Goal: Book appointment/travel/reservation

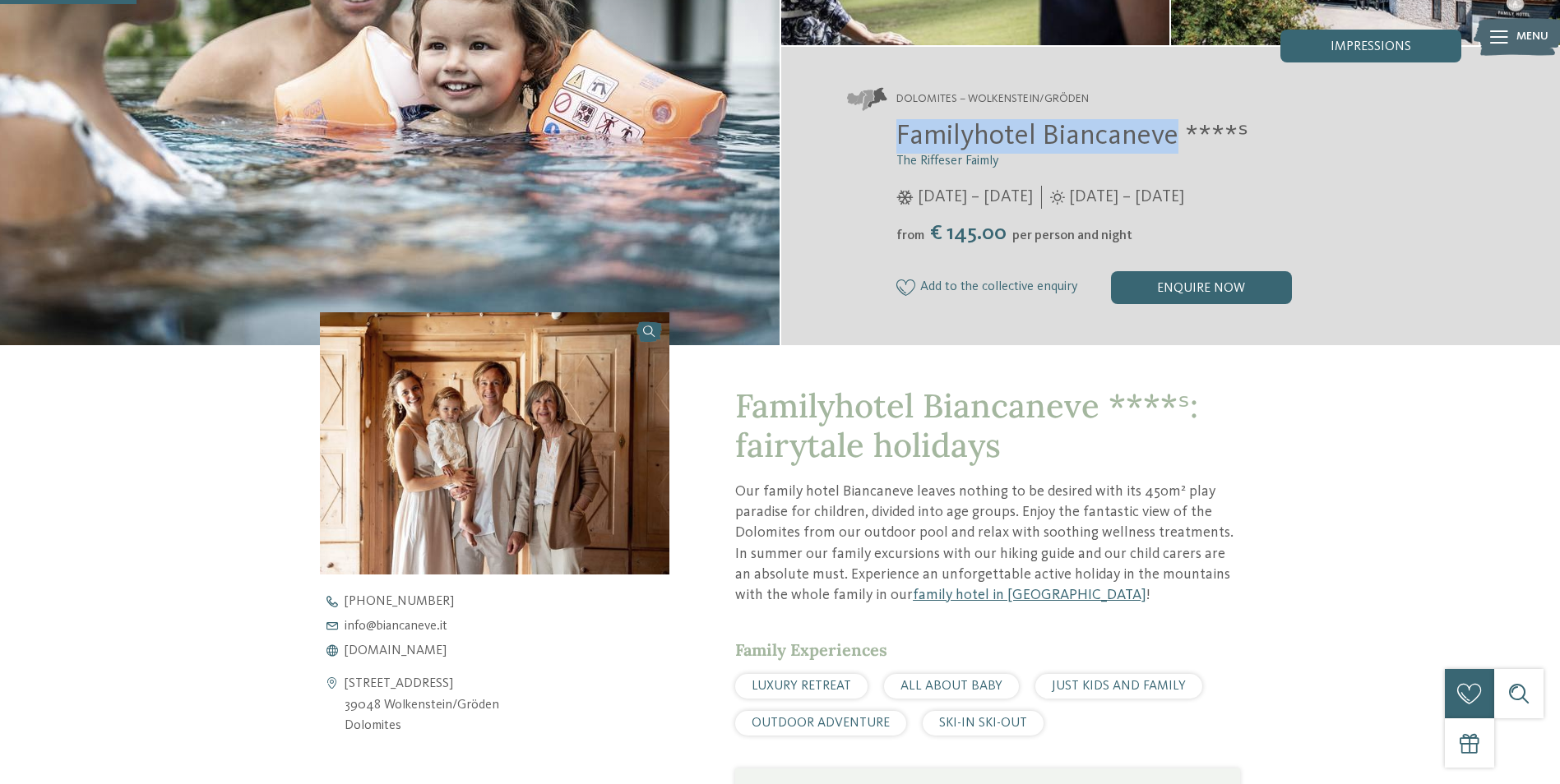
scroll to position [657, 0]
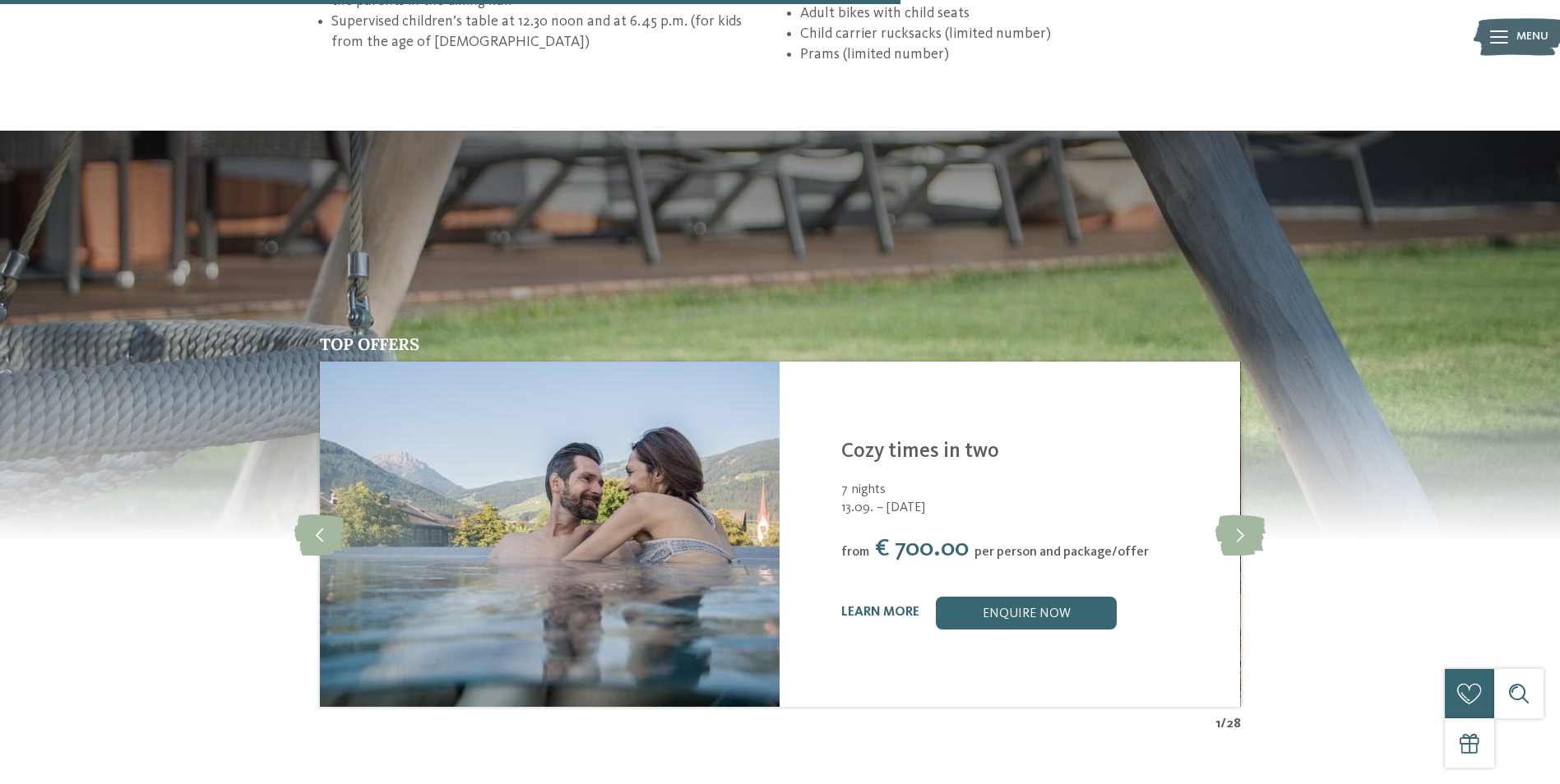
scroll to position [2959, 0]
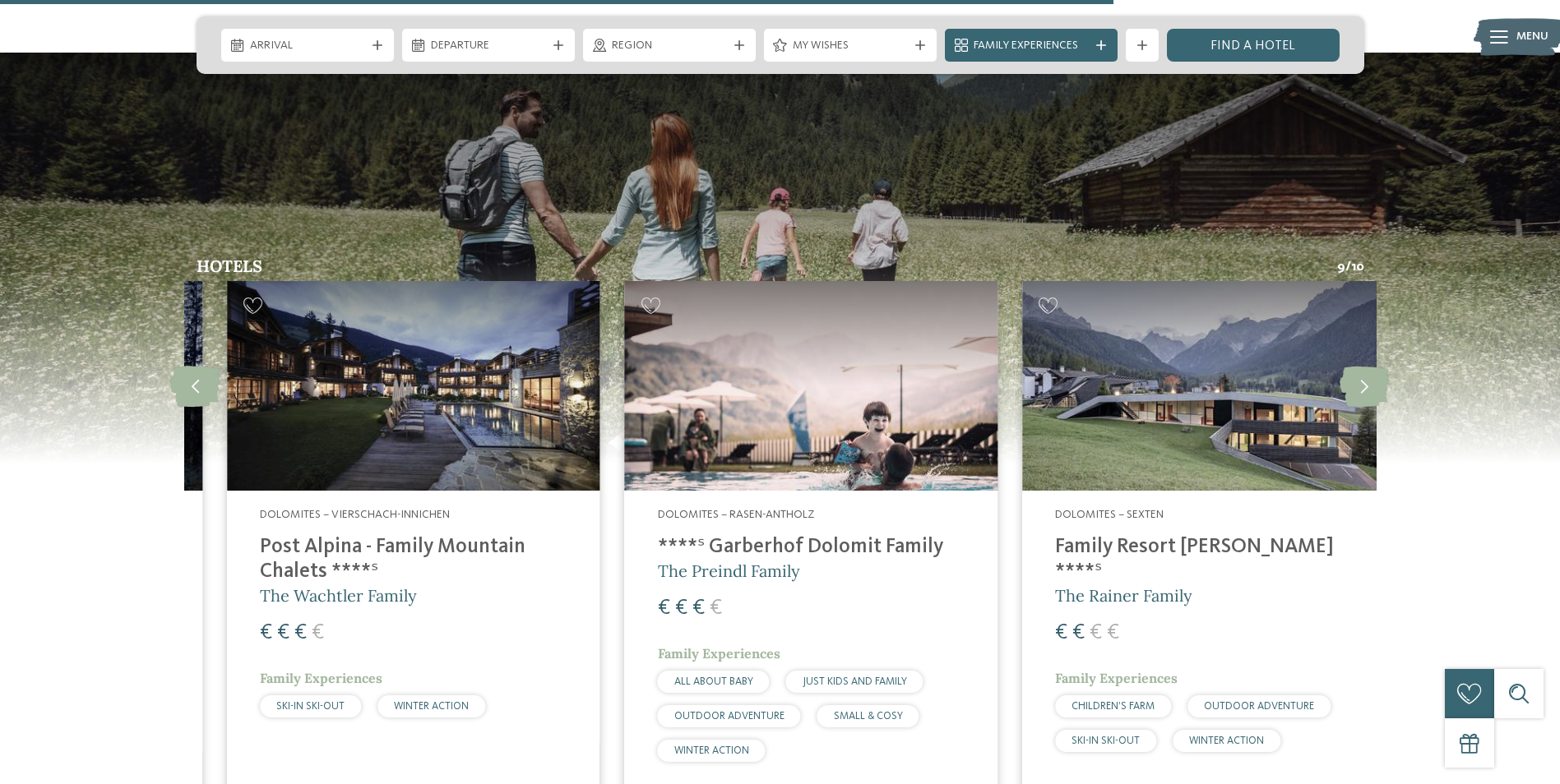
click at [709, 535] on h4 "****ˢ Garberhof Dolomit Family" at bounding box center [811, 547] width 307 height 24
click at [1352, 378] on icon at bounding box center [1365, 386] width 50 height 41
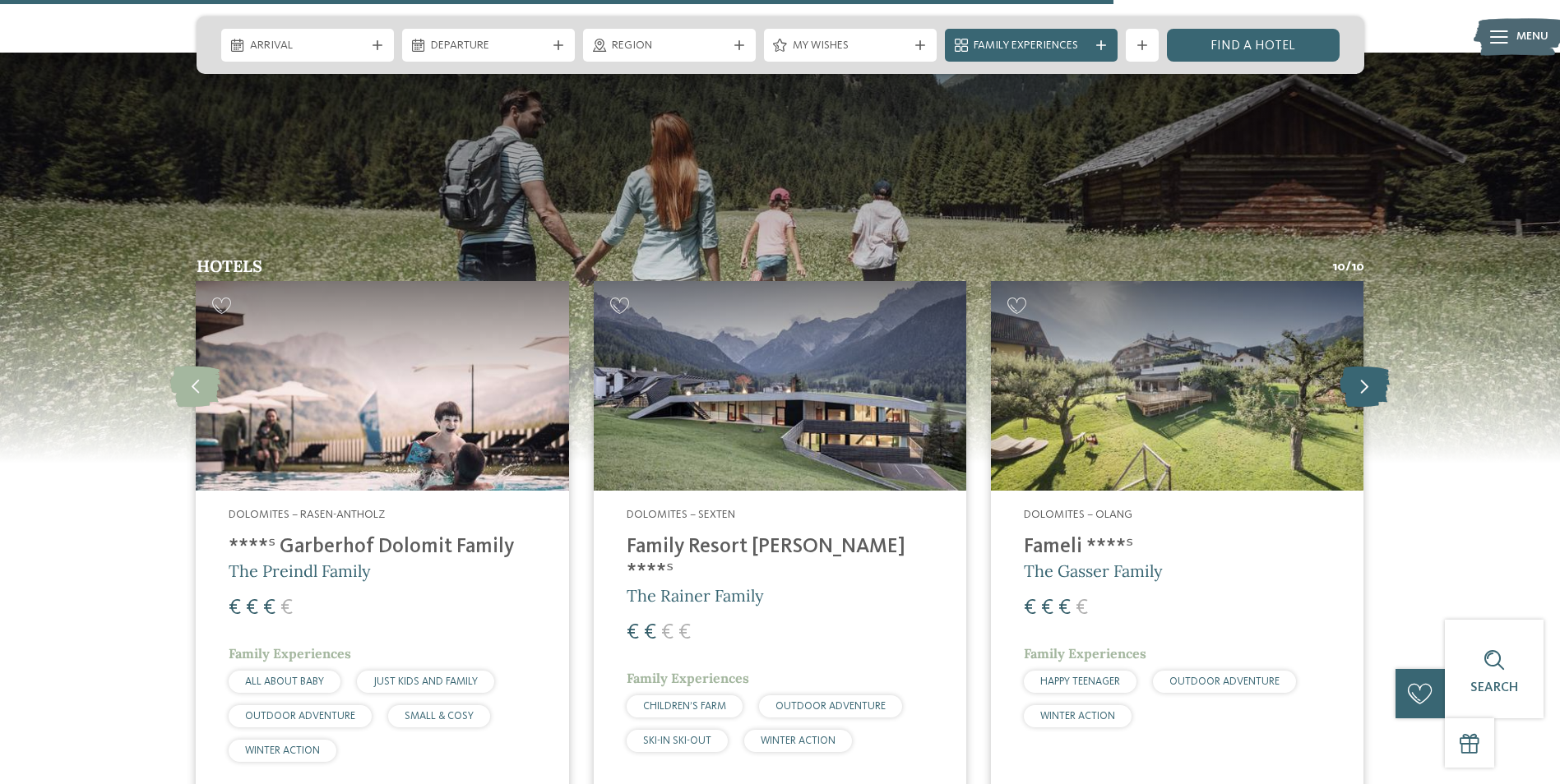
click at [1352, 378] on icon at bounding box center [1365, 386] width 50 height 41
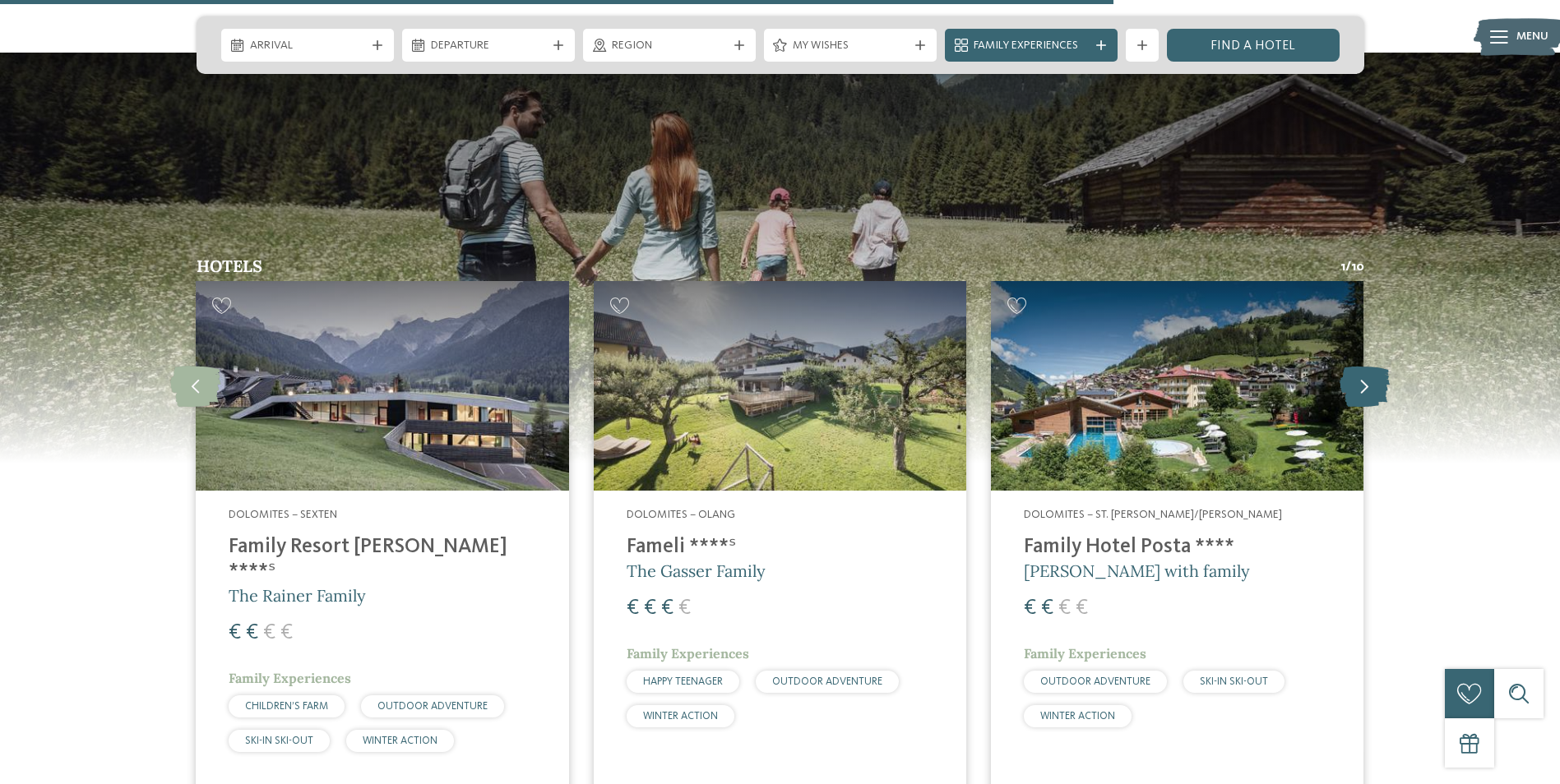
click at [1352, 378] on icon at bounding box center [1365, 386] width 50 height 41
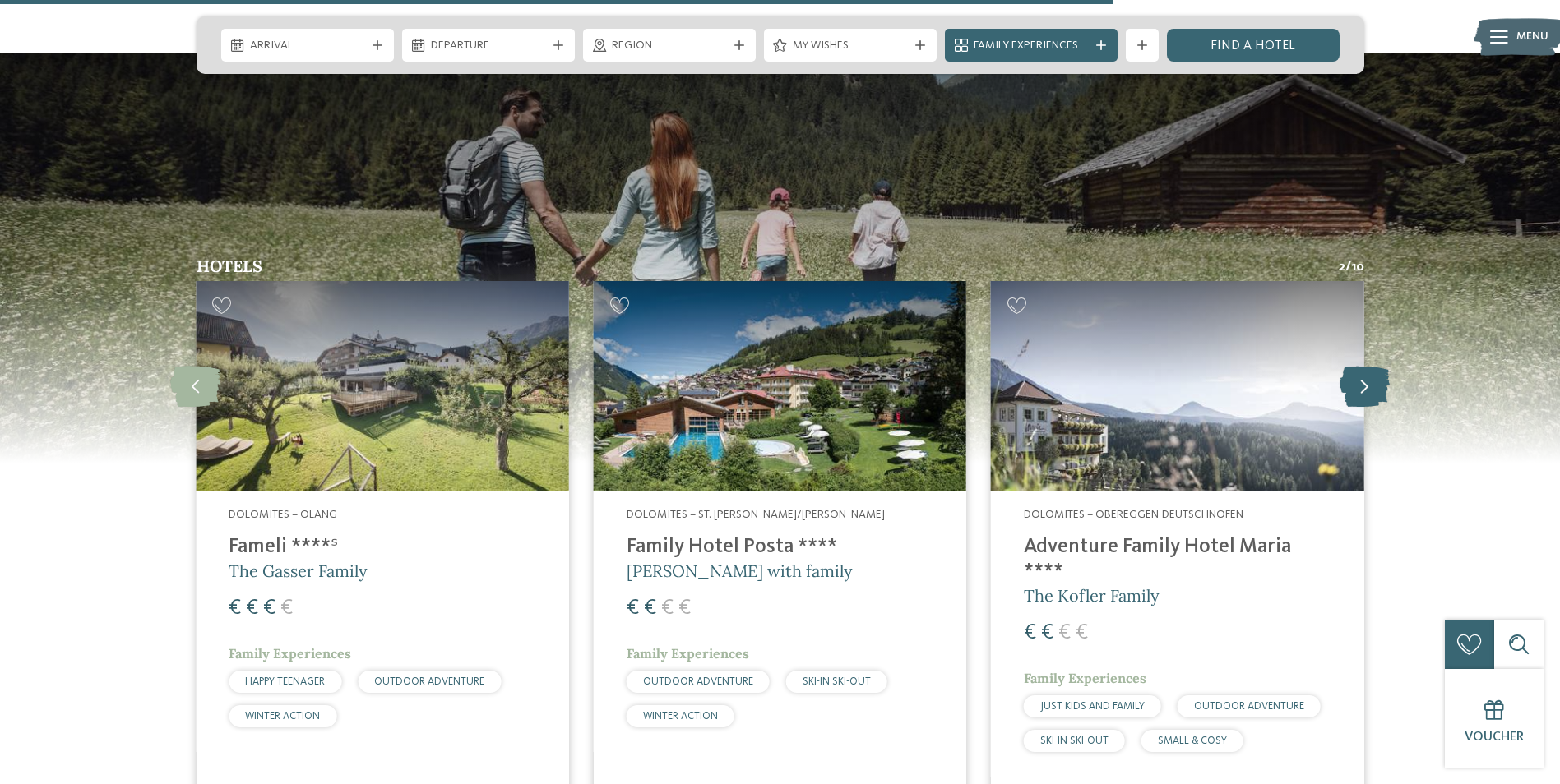
click at [1352, 378] on icon at bounding box center [1365, 386] width 50 height 41
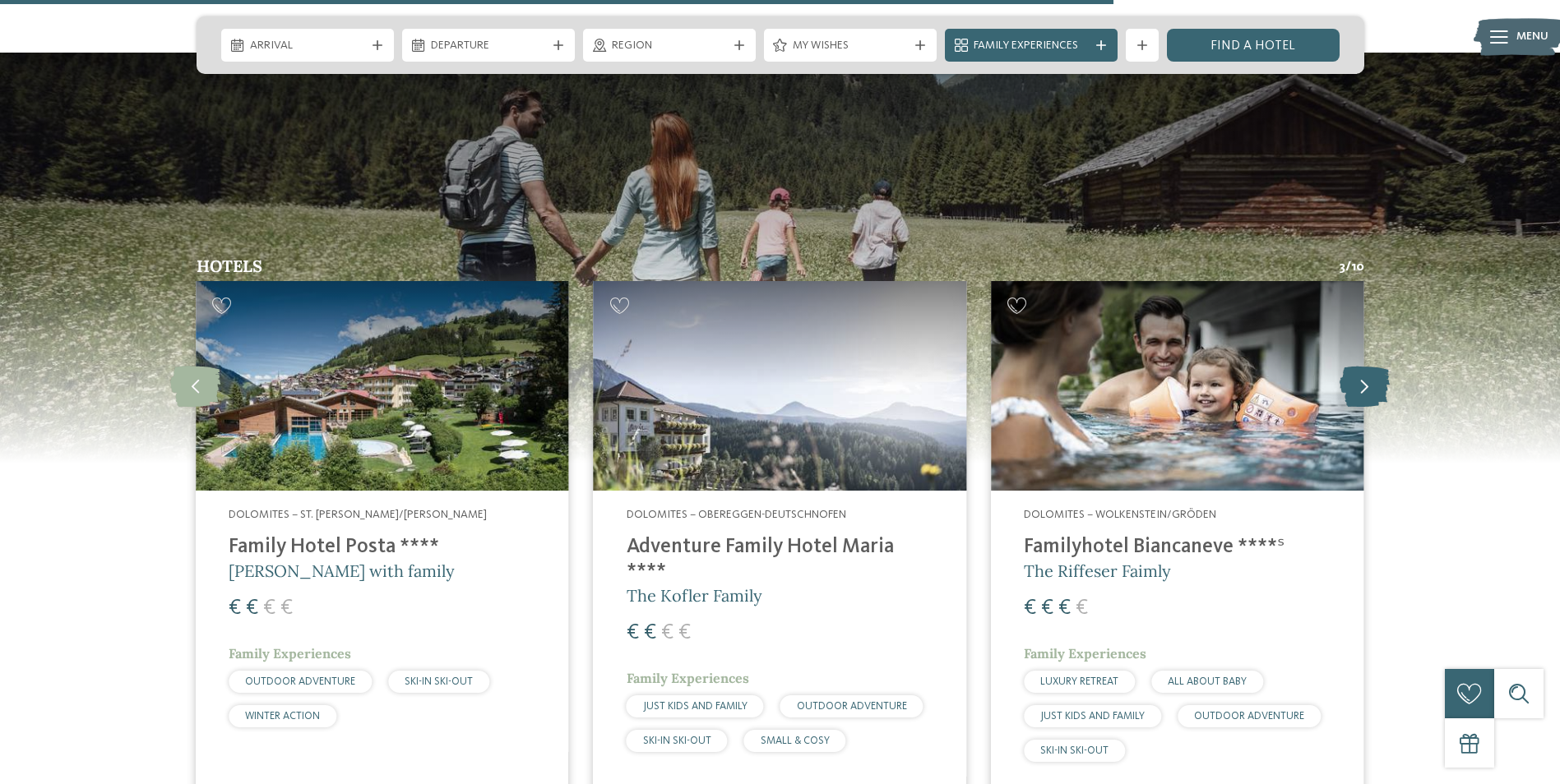
click at [1352, 378] on icon at bounding box center [1365, 386] width 50 height 41
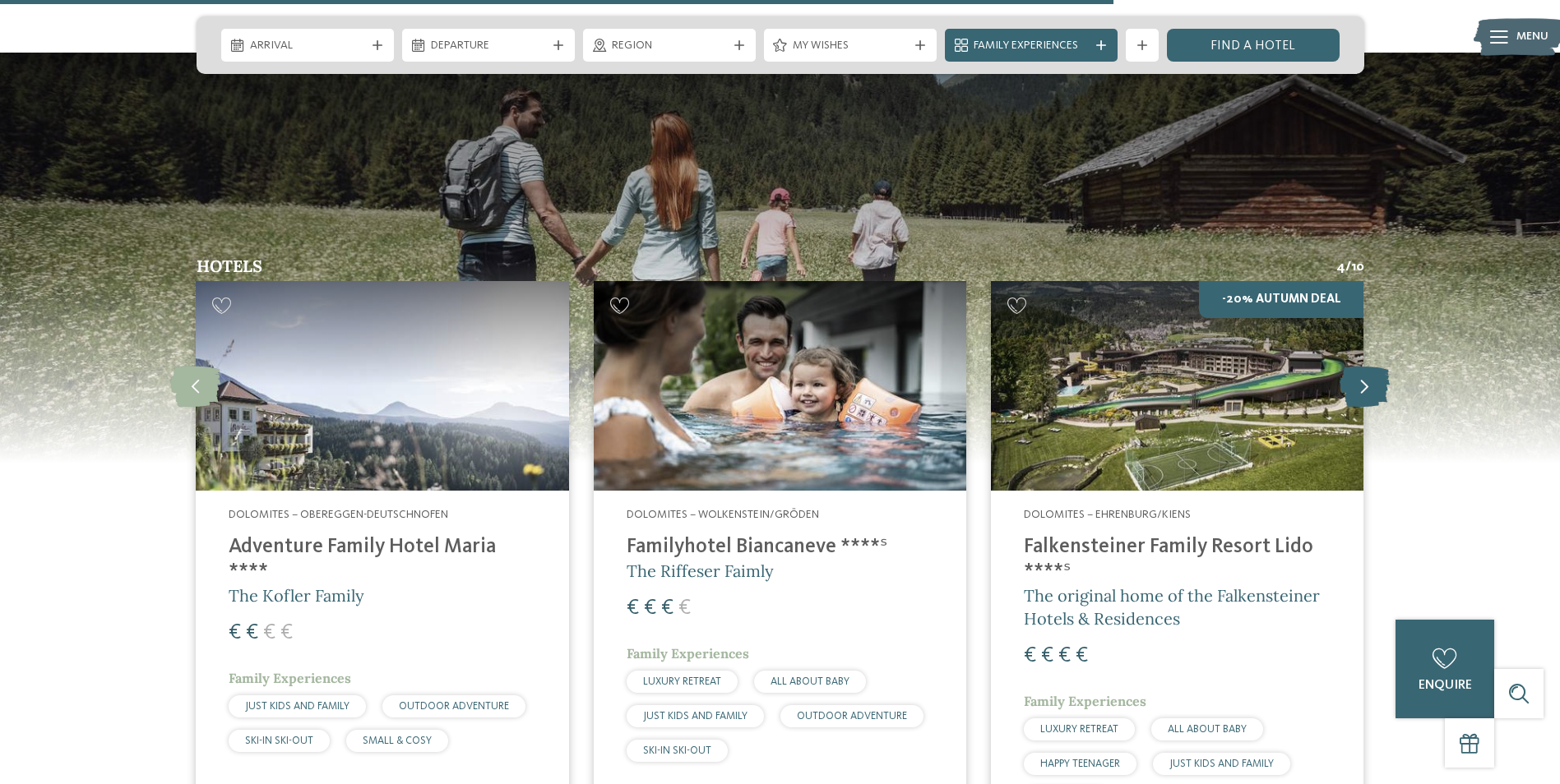
click at [1352, 378] on icon at bounding box center [1365, 386] width 50 height 41
click at [1357, 365] on icon at bounding box center [1365, 386] width 50 height 41
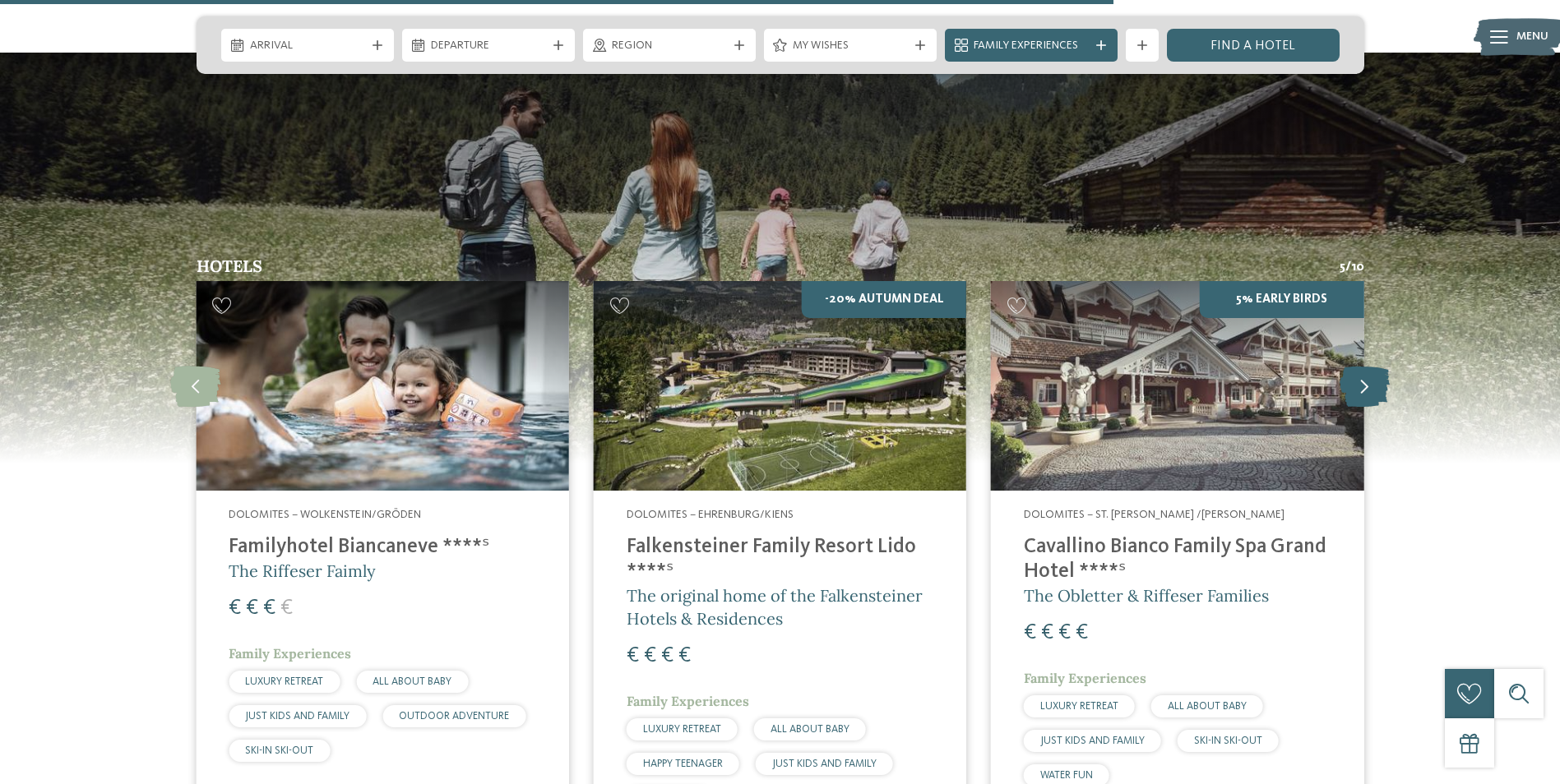
click at [1385, 366] on icon at bounding box center [1365, 386] width 50 height 41
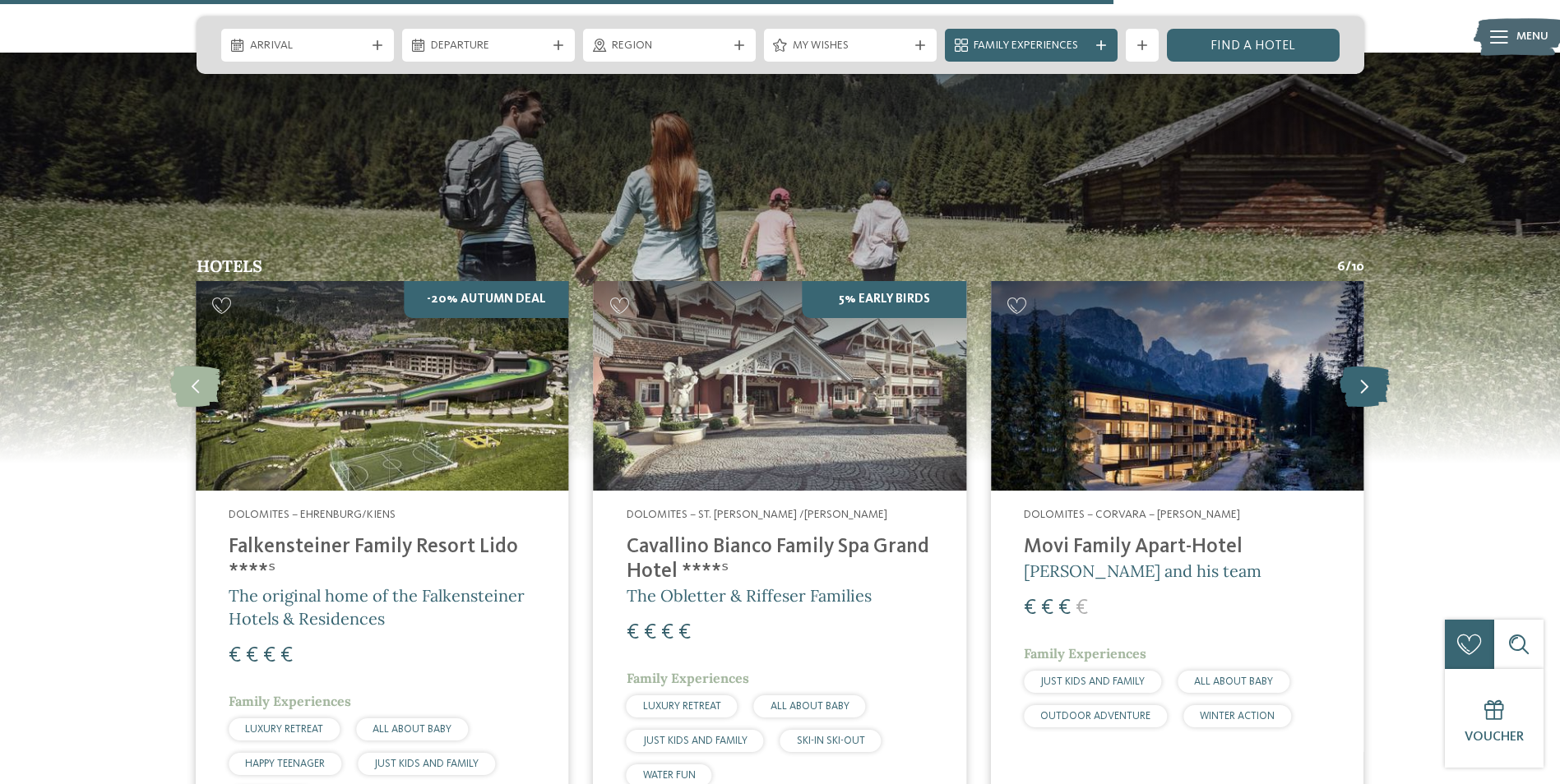
click at [1385, 366] on icon at bounding box center [1365, 386] width 50 height 41
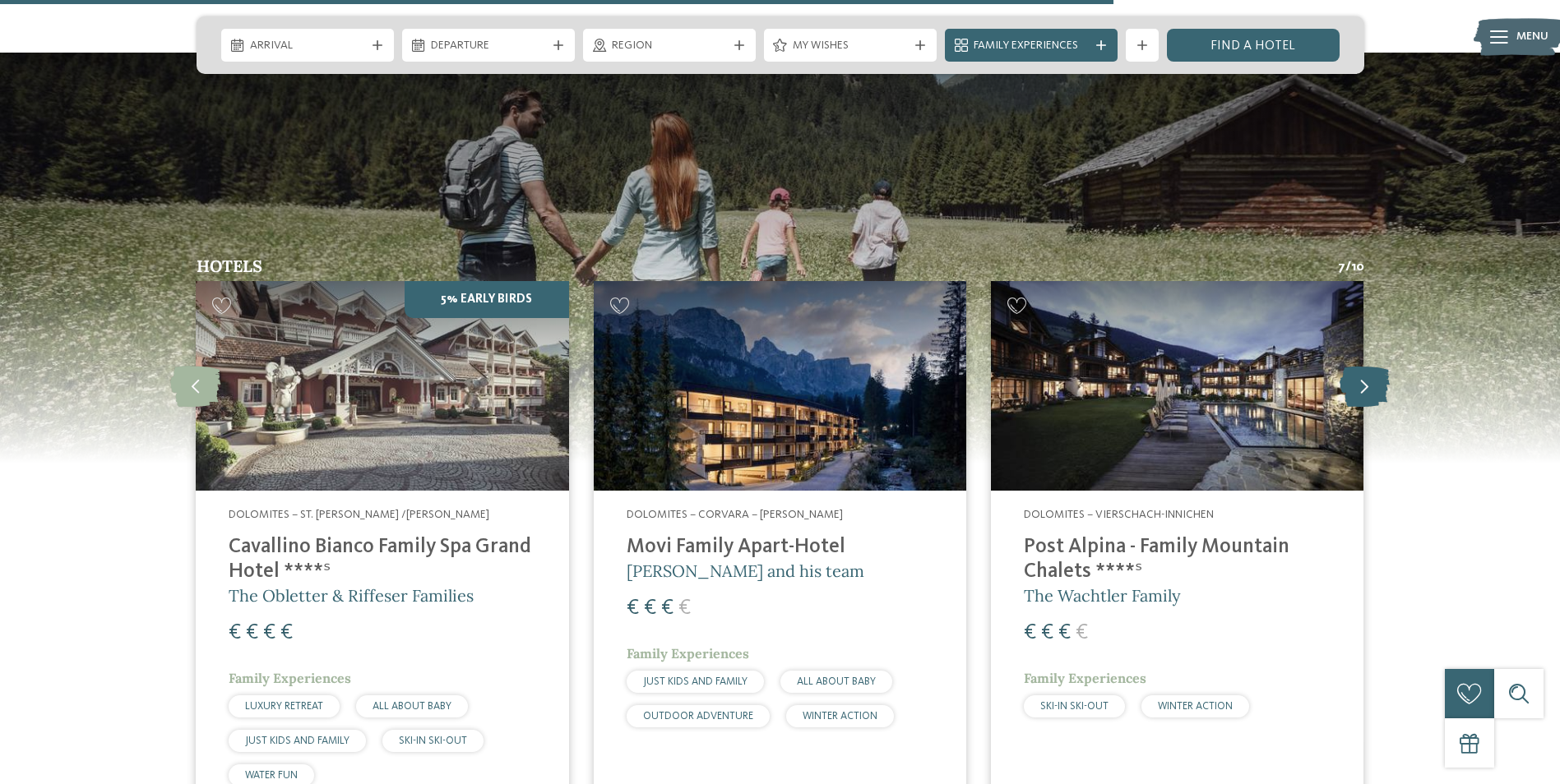
click at [1385, 366] on icon at bounding box center [1365, 386] width 50 height 41
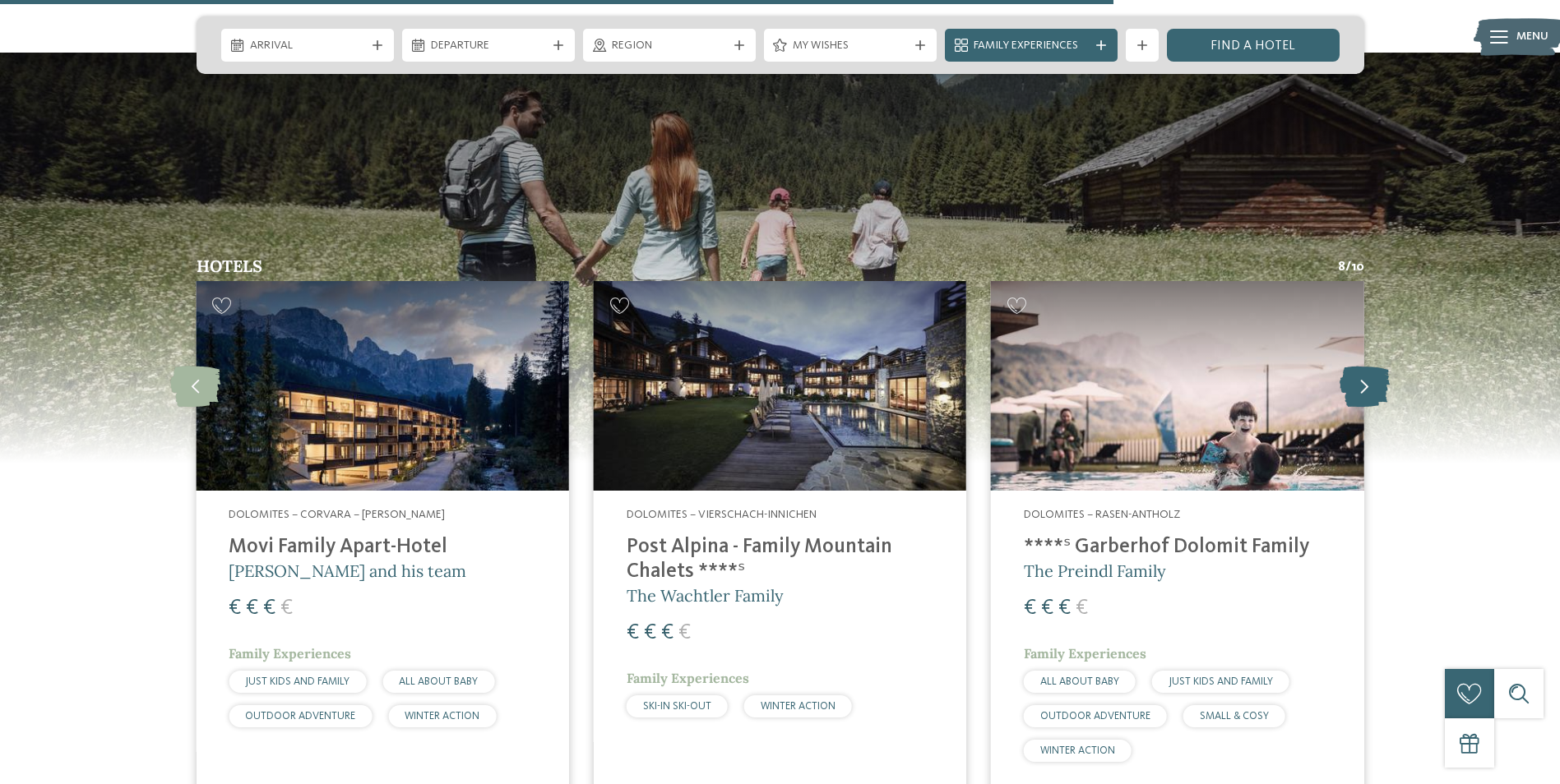
click at [1385, 366] on icon at bounding box center [1365, 386] width 50 height 41
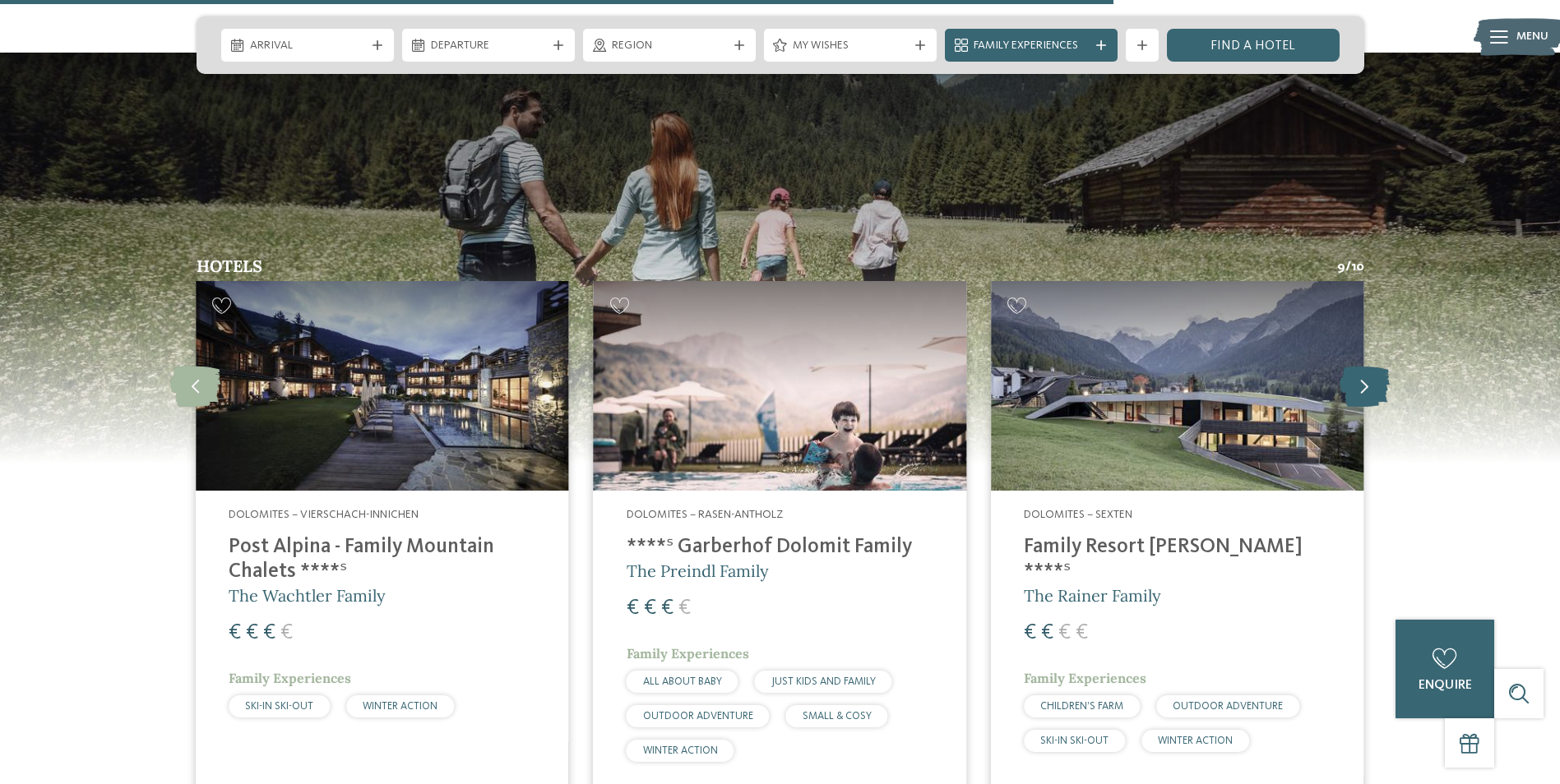
click at [1385, 366] on icon at bounding box center [1365, 386] width 50 height 41
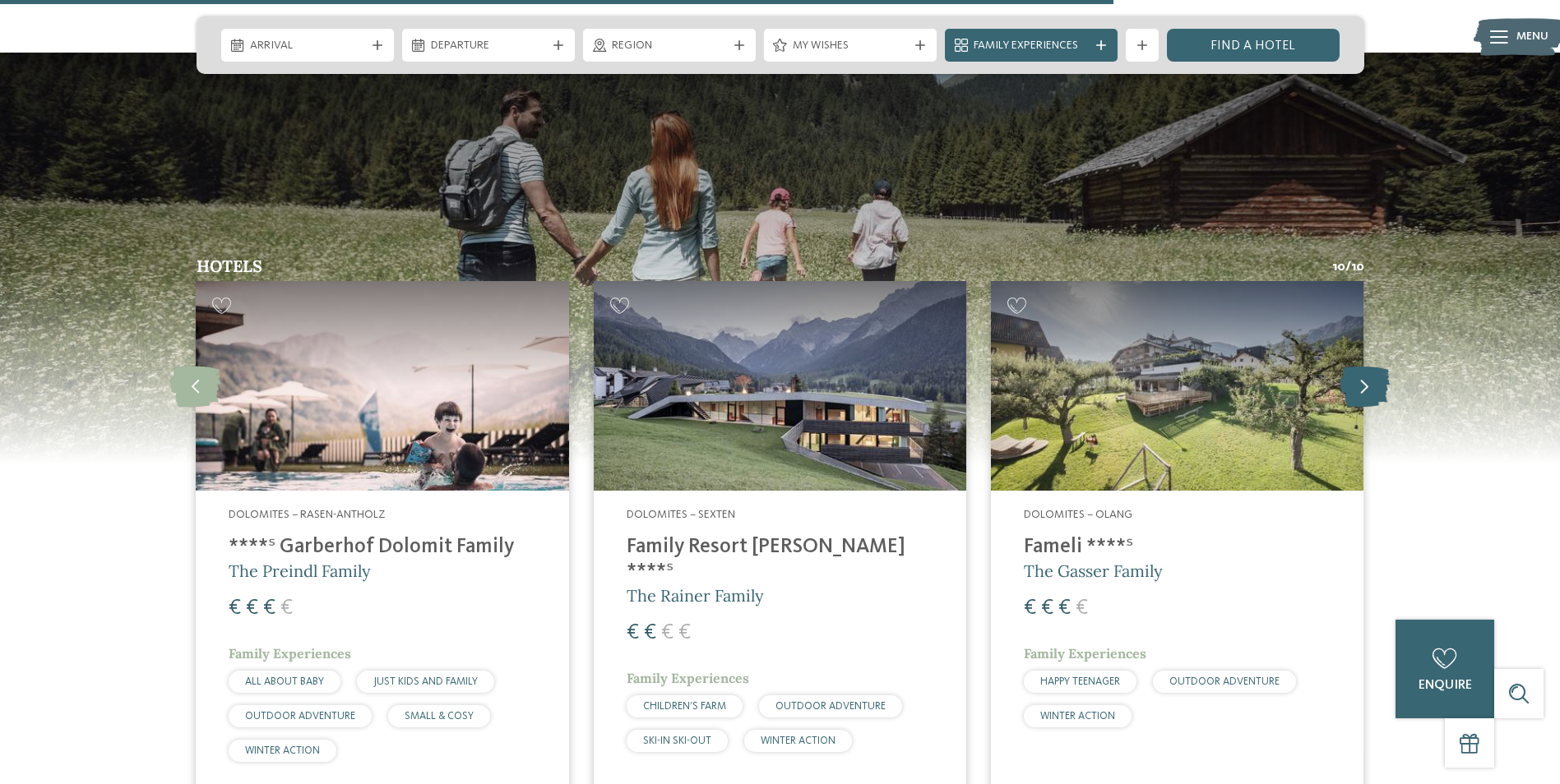
click at [1385, 366] on icon at bounding box center [1365, 386] width 50 height 41
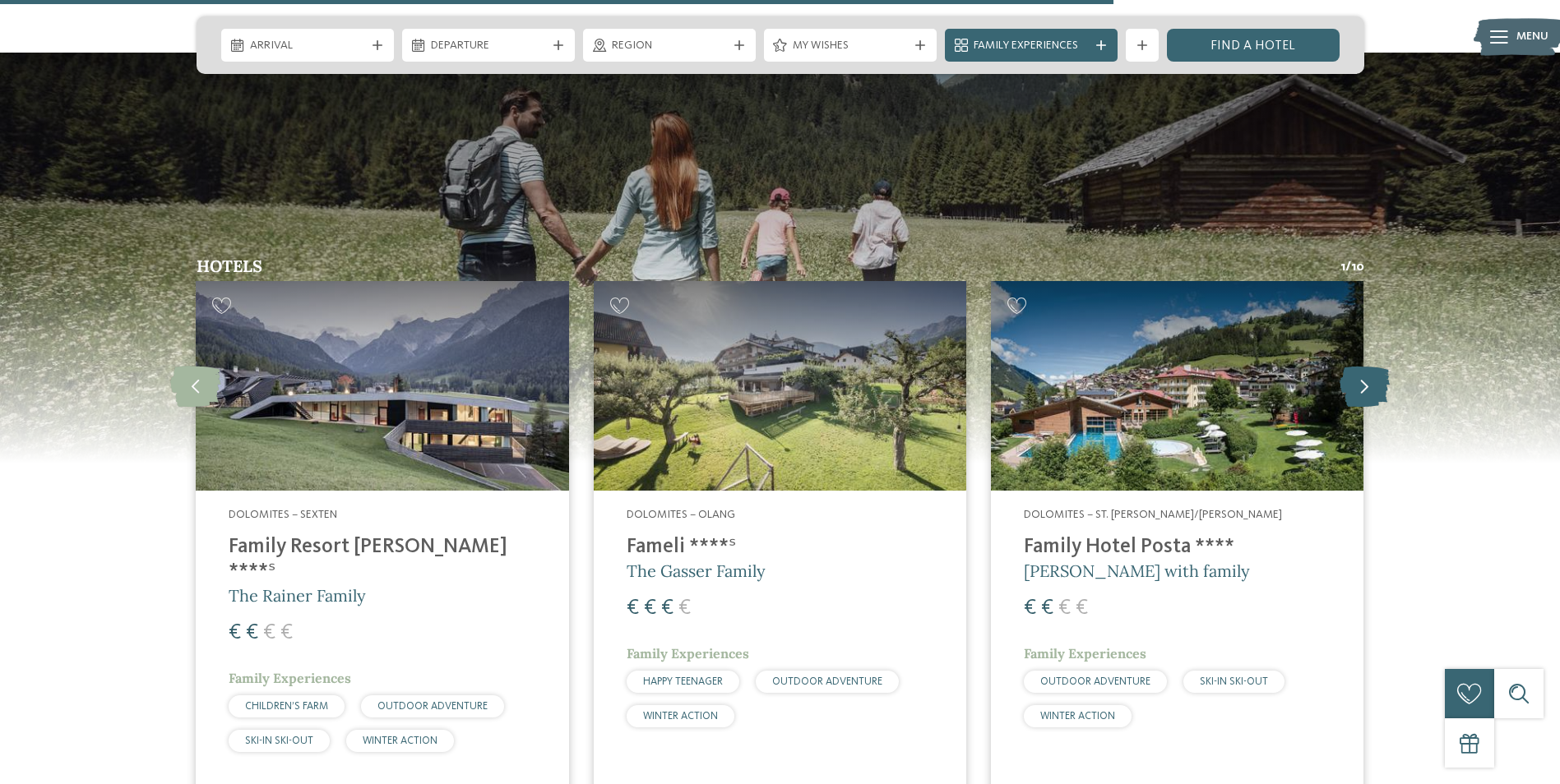
click at [1385, 366] on icon at bounding box center [1365, 386] width 50 height 41
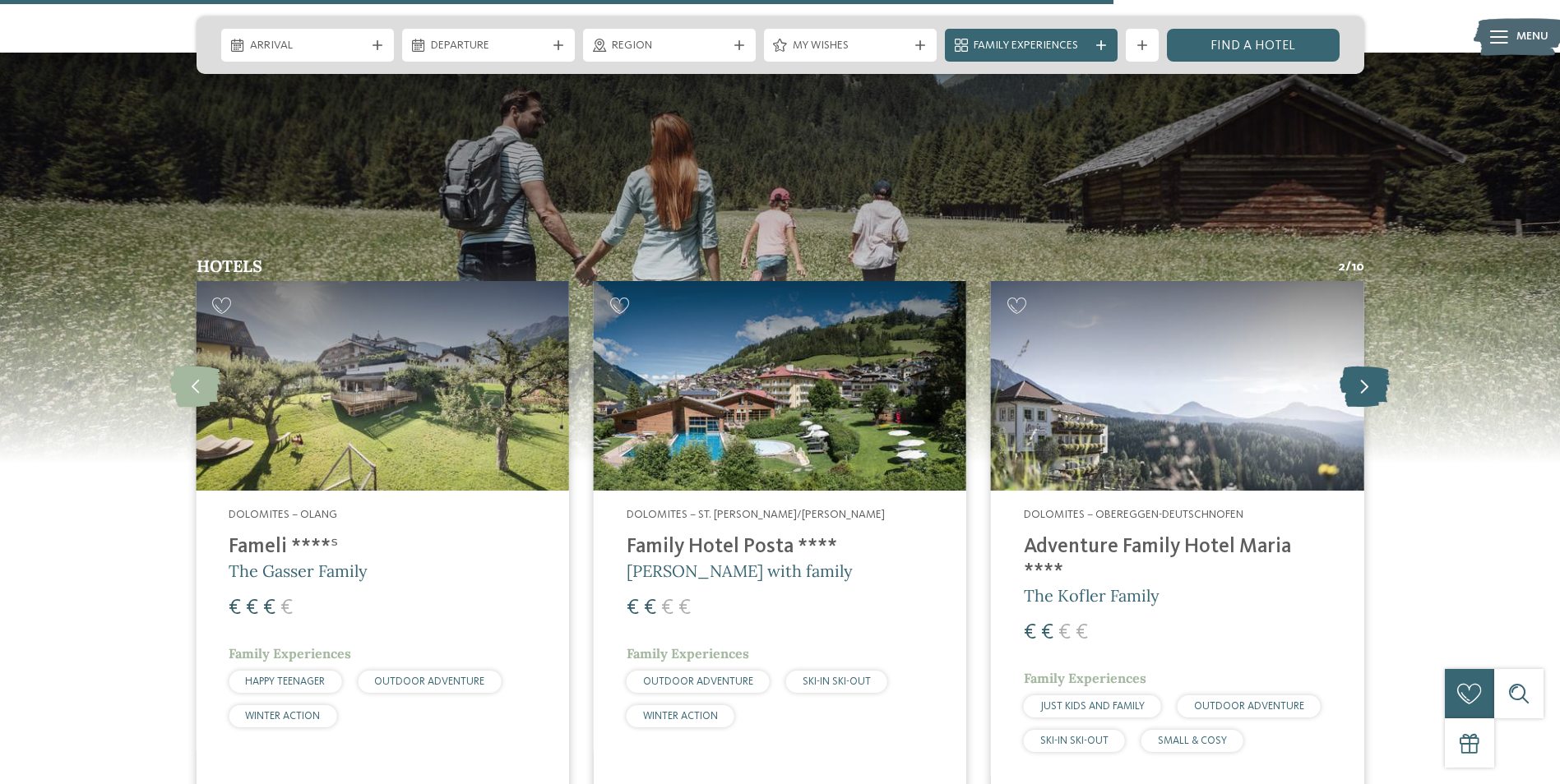
click at [1385, 366] on icon at bounding box center [1365, 386] width 50 height 41
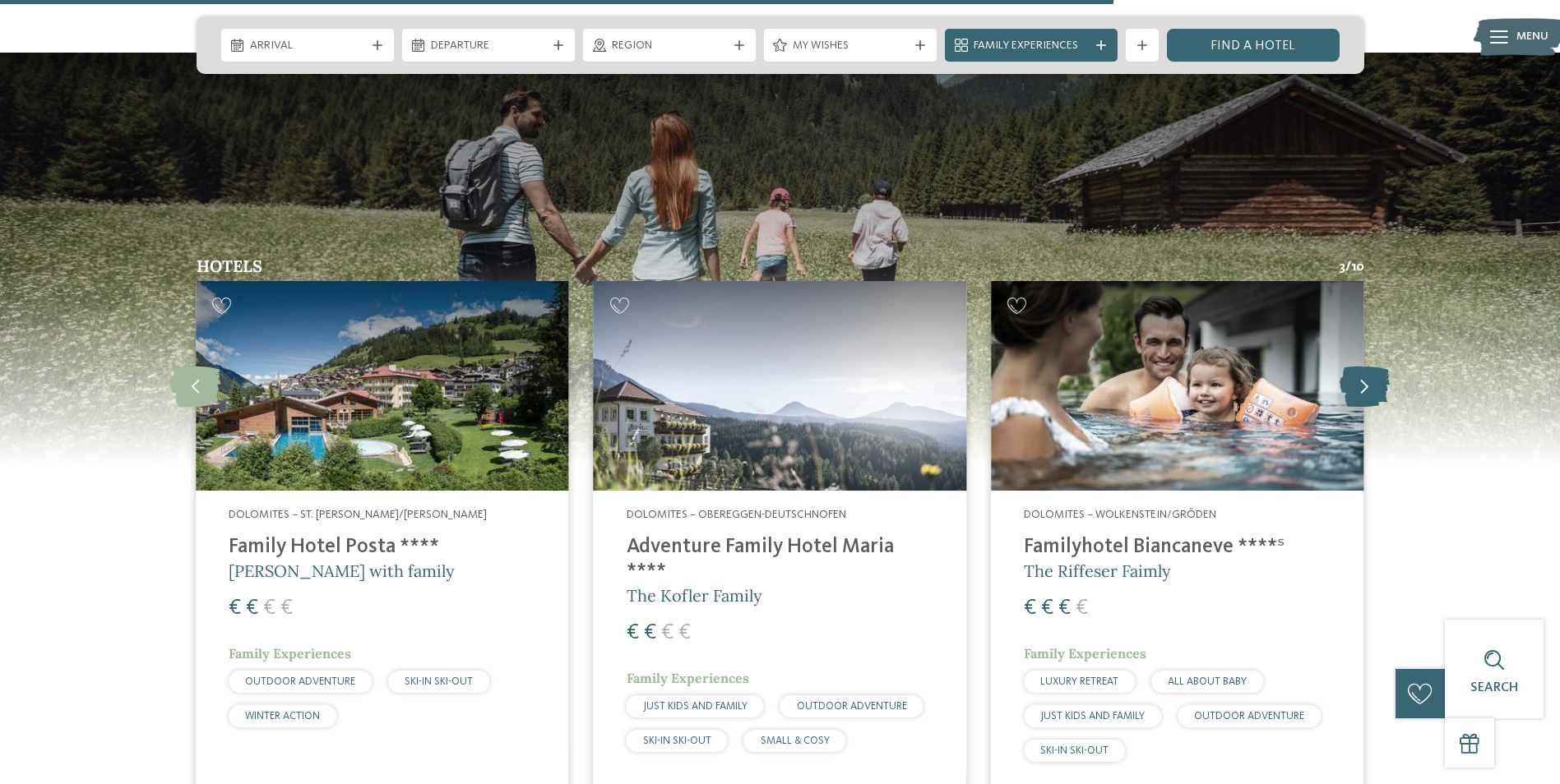
click at [1385, 366] on icon at bounding box center [1365, 386] width 50 height 41
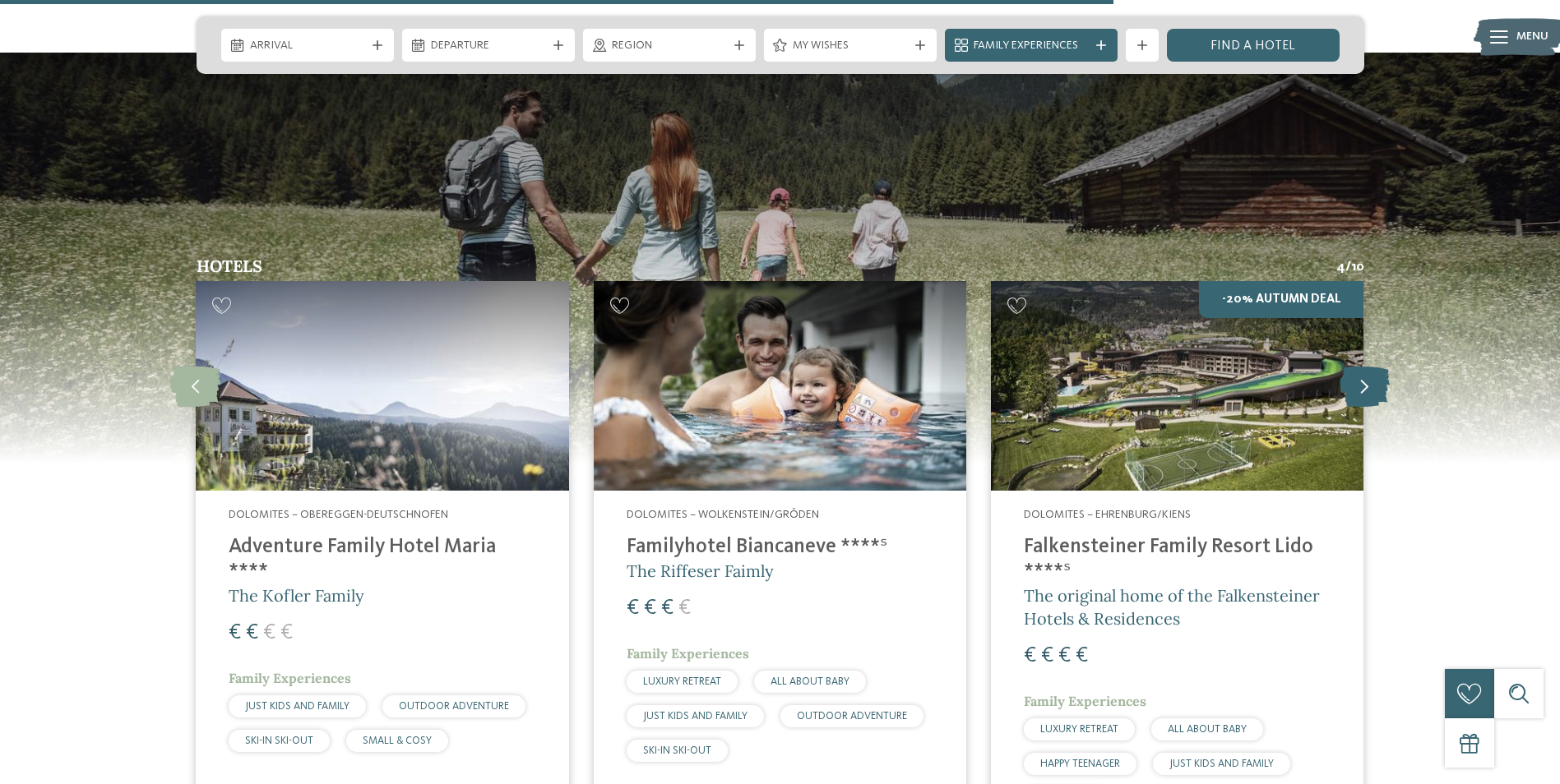
click at [1385, 366] on icon at bounding box center [1365, 386] width 50 height 41
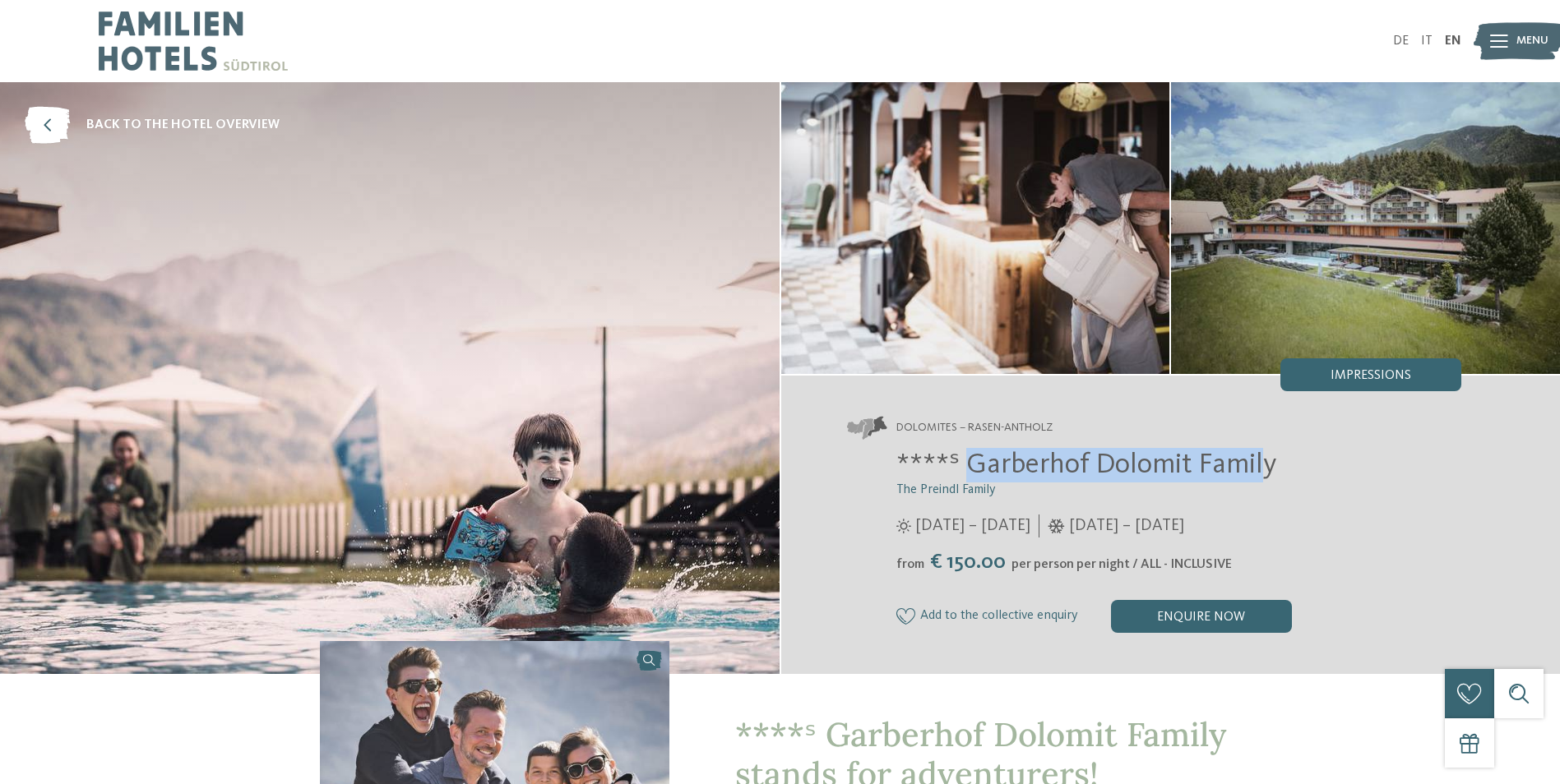
drag, startPoint x: 971, startPoint y: 465, endPoint x: 1266, endPoint y: 459, distance: 295.1
click at [1266, 459] on span "****ˢ Garberhof Dolomit Family" at bounding box center [1086, 465] width 380 height 29
drag, startPoint x: 1266, startPoint y: 459, endPoint x: 1278, endPoint y: 465, distance: 13.4
click at [1278, 465] on h2 "****ˢ Garberhof Dolomit Family" at bounding box center [1179, 465] width 566 height 34
drag, startPoint x: 1278, startPoint y: 465, endPoint x: 971, endPoint y: 470, distance: 307.0
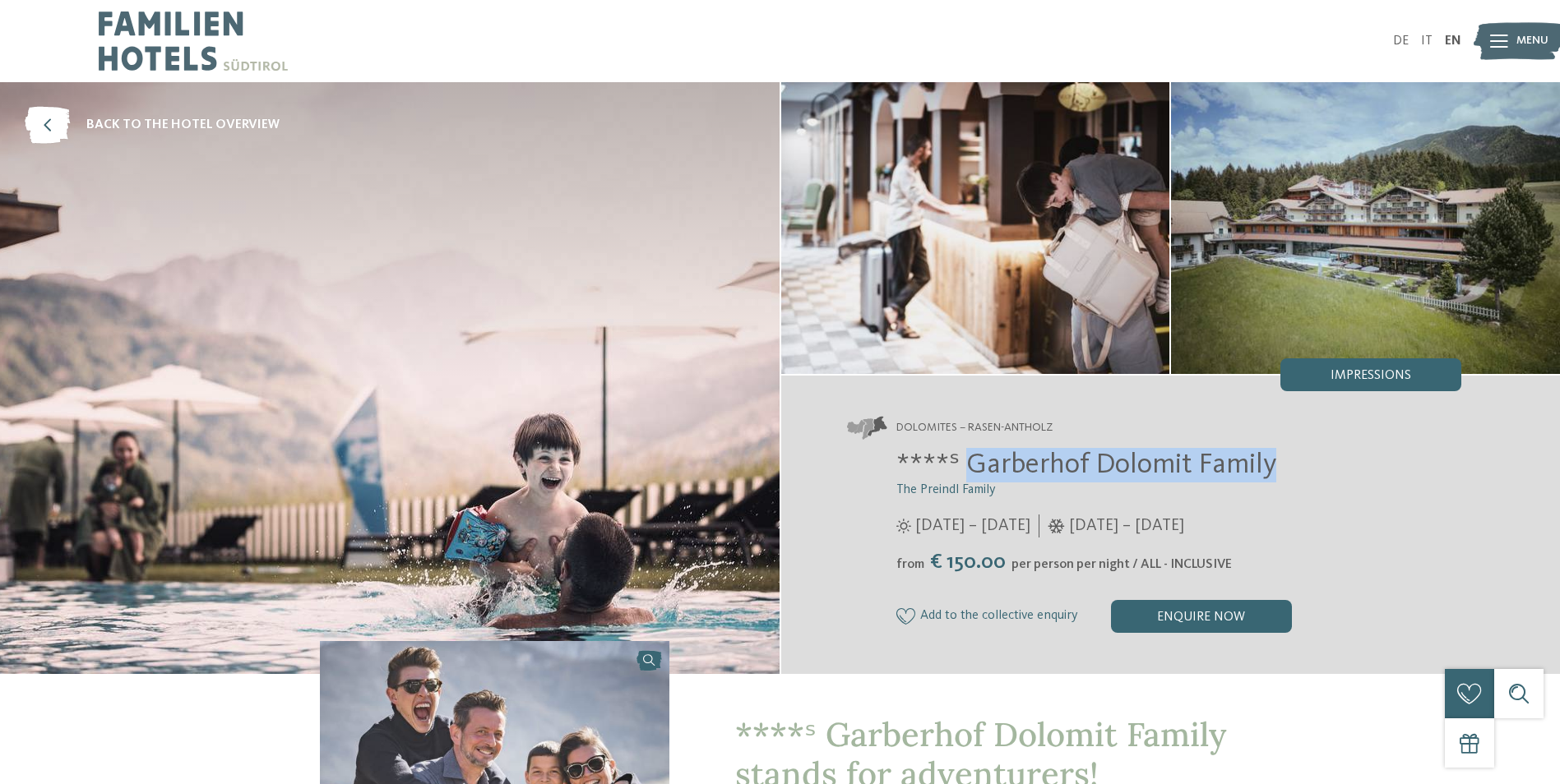
click at [971, 470] on h2 "****ˢ Garberhof Dolomit Family" at bounding box center [1179, 465] width 566 height 34
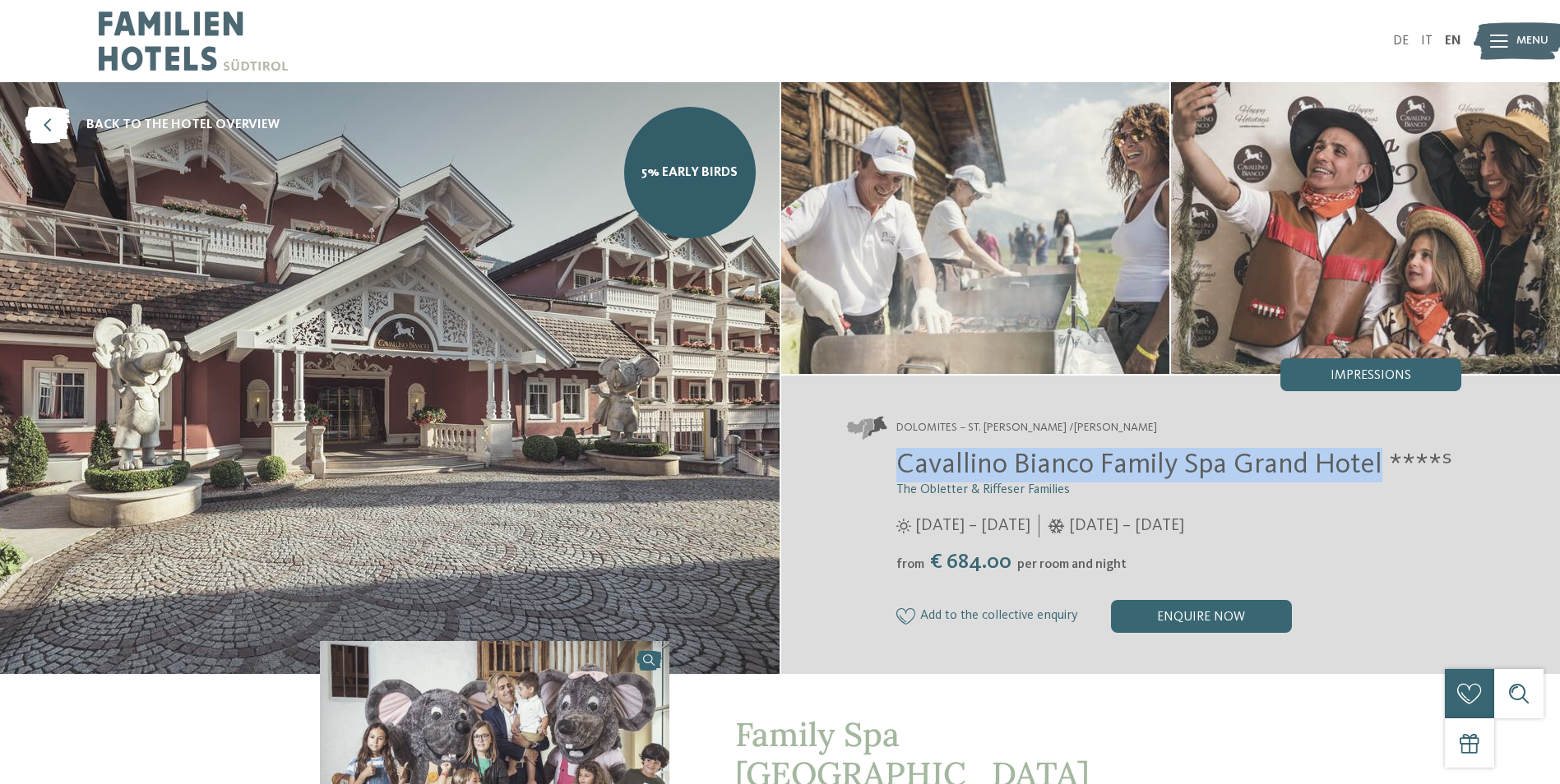
drag, startPoint x: 971, startPoint y: 454, endPoint x: 1379, endPoint y: 451, distance: 408.0
click at [1379, 451] on span "Cavallino Bianco Family Spa Grand Hotel ****ˢ" at bounding box center [1174, 465] width 556 height 29
drag, startPoint x: 1379, startPoint y: 451, endPoint x: 1339, endPoint y: 455, distance: 40.2
copy span "Cavallino [PERSON_NAME] Family Spa [GEOGRAPHIC_DATA]"
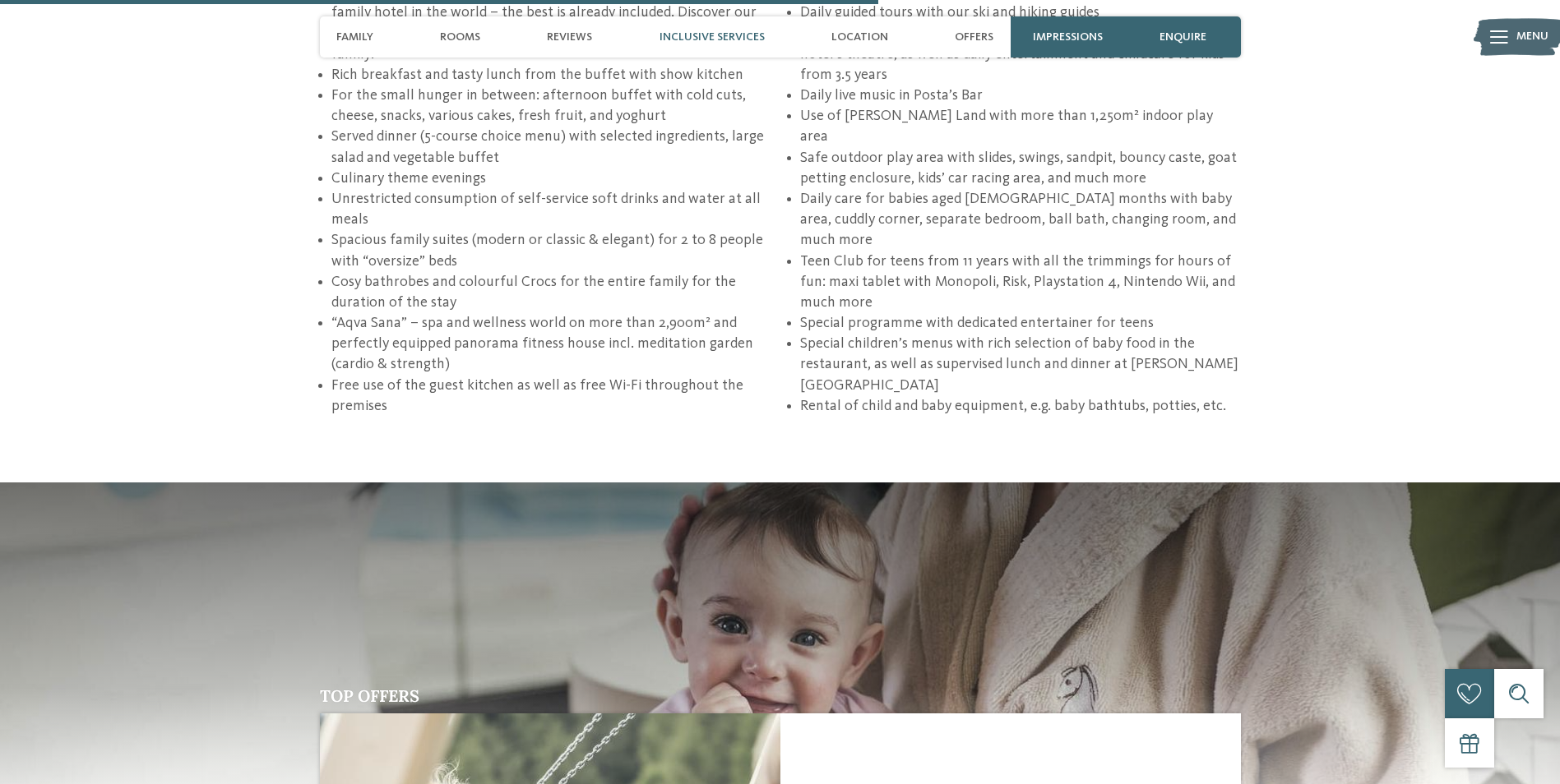
scroll to position [3205, 0]
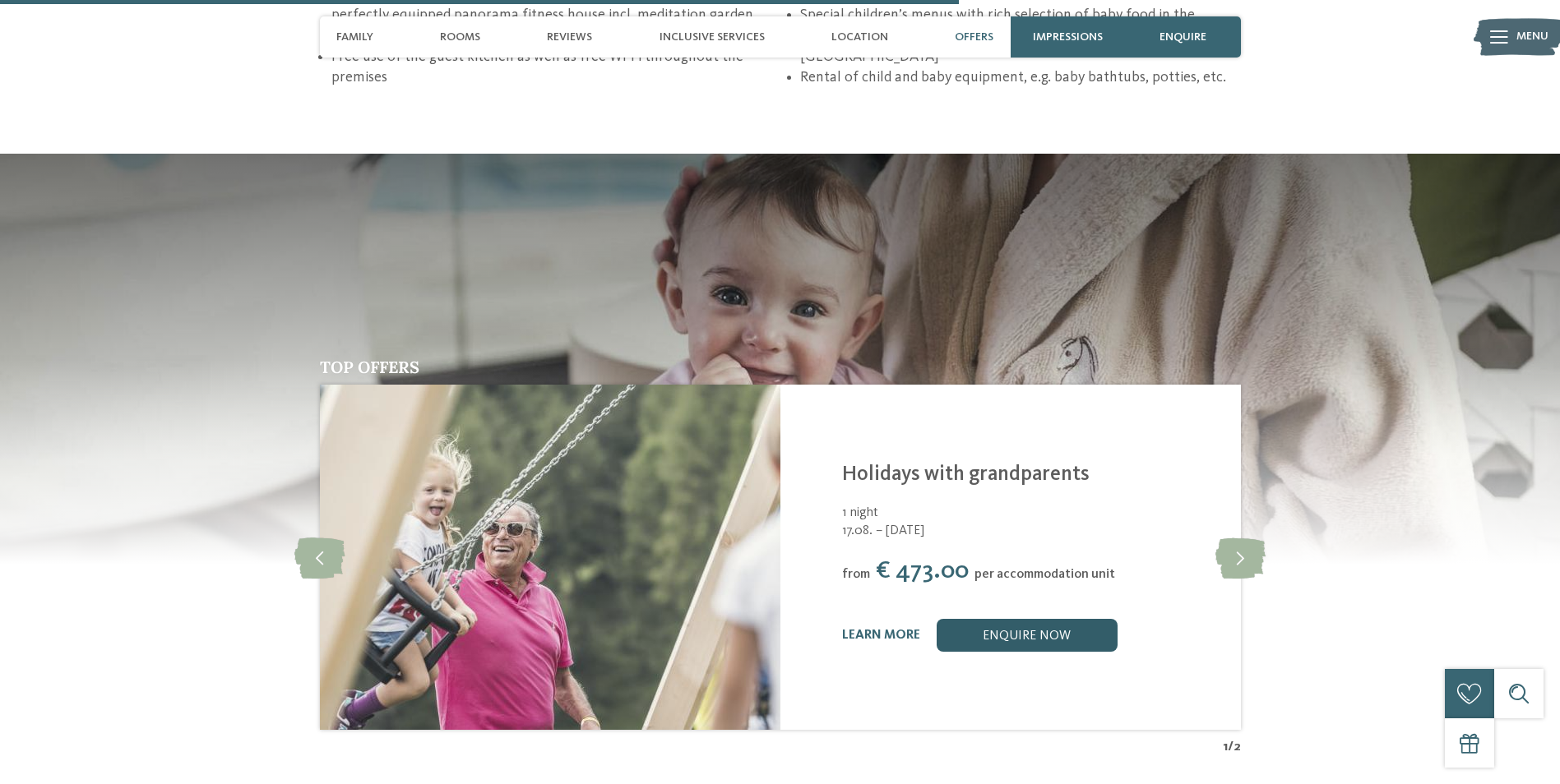
click at [1091, 619] on link "enquire now" at bounding box center [1027, 635] width 181 height 33
